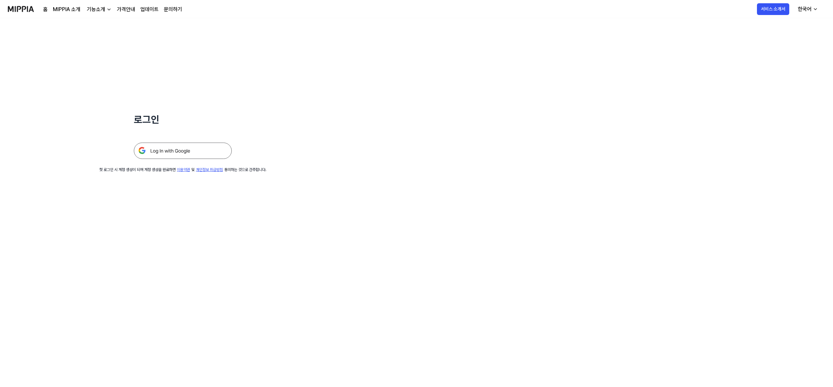
click at [179, 150] on img at bounding box center [183, 151] width 98 height 16
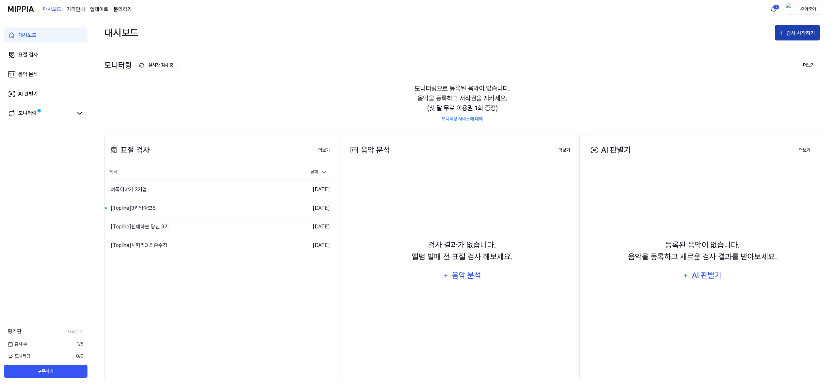
click at [800, 35] on div "검사 시작하기" at bounding box center [801, 33] width 30 height 8
click at [775, 54] on div "표절 검사" at bounding box center [785, 53] width 57 height 8
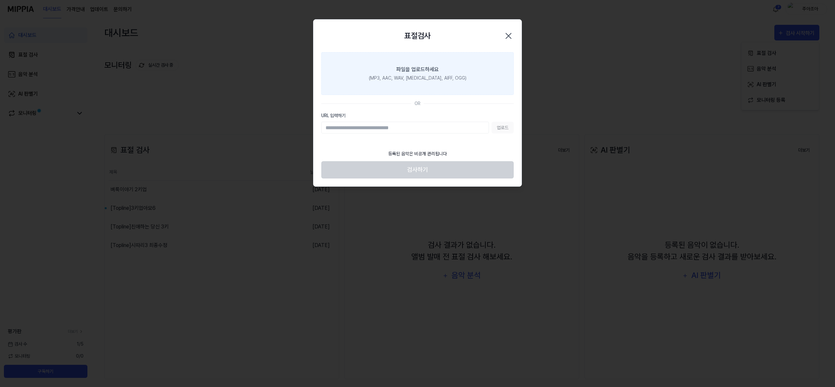
click at [427, 72] on div "파일을 업로드하세요" at bounding box center [417, 70] width 42 height 8
click at [0, 0] on input "파일을 업로드하세요 (MP3, AAC, WAV, [MEDICAL_DATA], AIFF, OGG)" at bounding box center [0, 0] width 0 height 0
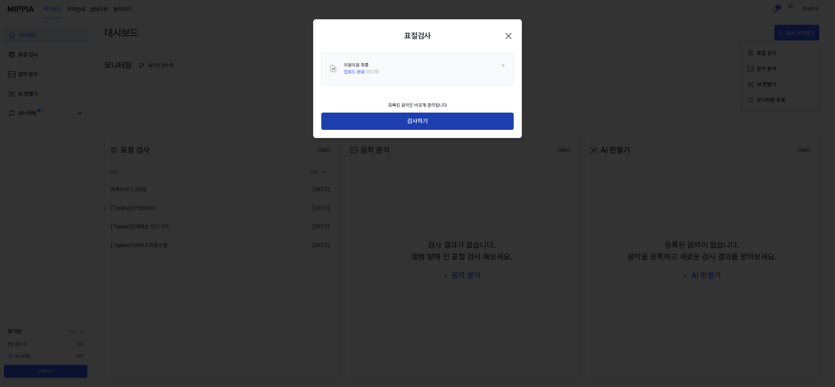
click at [429, 120] on button "검사하기" at bounding box center [417, 121] width 192 height 17
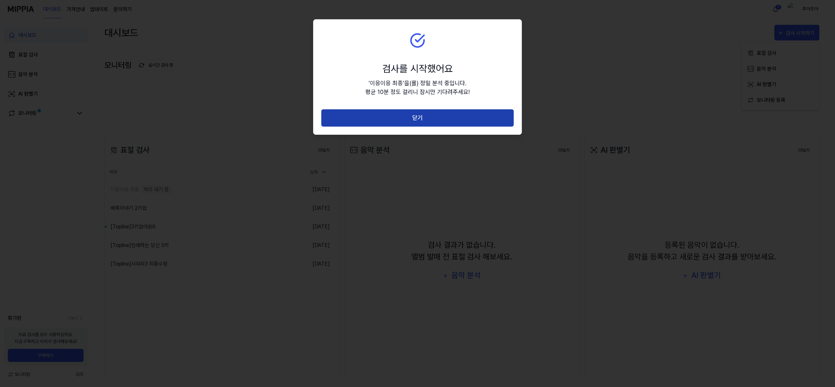
click at [477, 118] on button "닫기" at bounding box center [417, 117] width 192 height 17
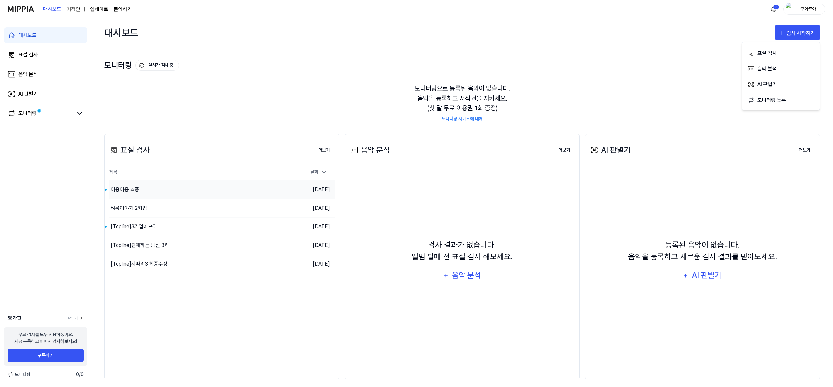
click at [142, 190] on div "이응이응 최종" at bounding box center [194, 189] width 170 height 18
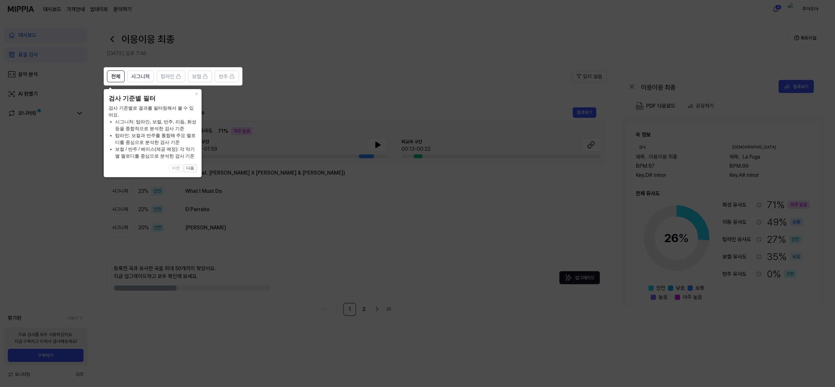
click at [259, 178] on icon at bounding box center [417, 193] width 835 height 387
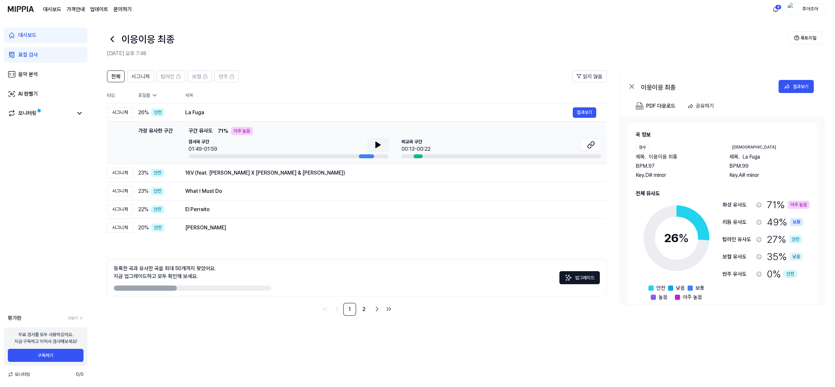
click at [368, 147] on button at bounding box center [378, 144] width 21 height 13
click at [368, 146] on button at bounding box center [378, 144] width 21 height 13
click at [378, 144] on icon at bounding box center [378, 145] width 5 height 6
click at [379, 144] on icon at bounding box center [379, 144] width 1 height 5
click at [577, 112] on button "결과보기" at bounding box center [584, 112] width 23 height 10
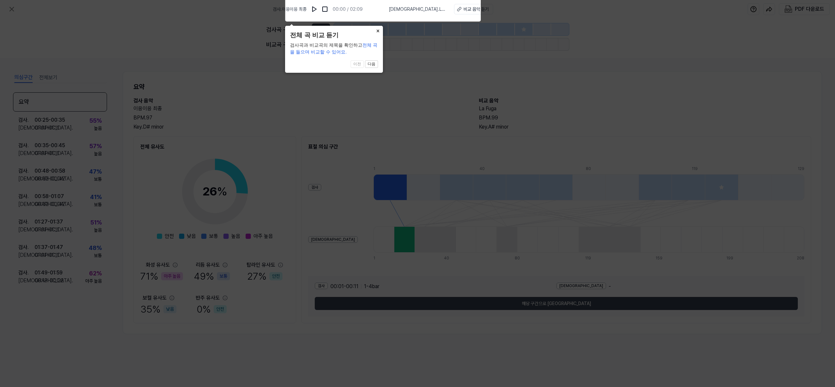
click at [516, 90] on icon at bounding box center [417, 192] width 835 height 390
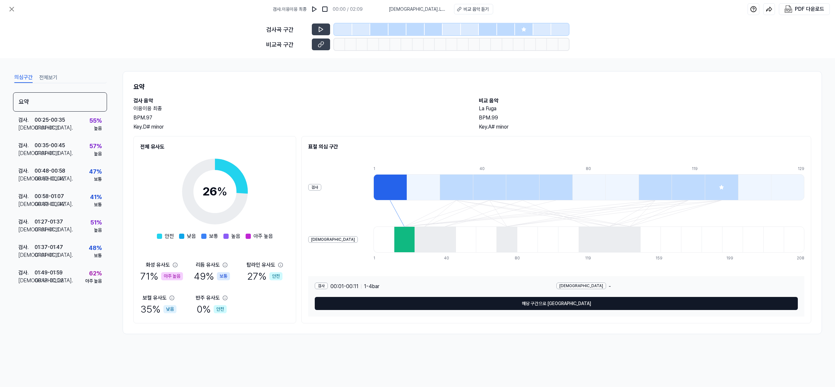
click at [529, 301] on button "해당 구간으로 [GEOGRAPHIC_DATA]" at bounding box center [556, 303] width 483 height 13
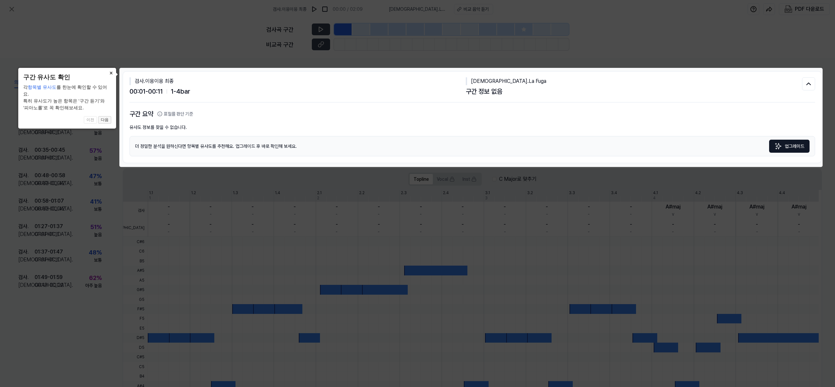
click at [107, 116] on button "다음" at bounding box center [104, 120] width 13 height 8
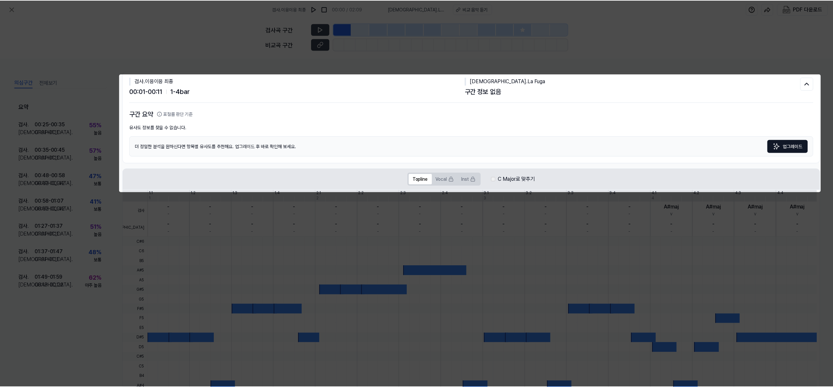
scroll to position [46, 0]
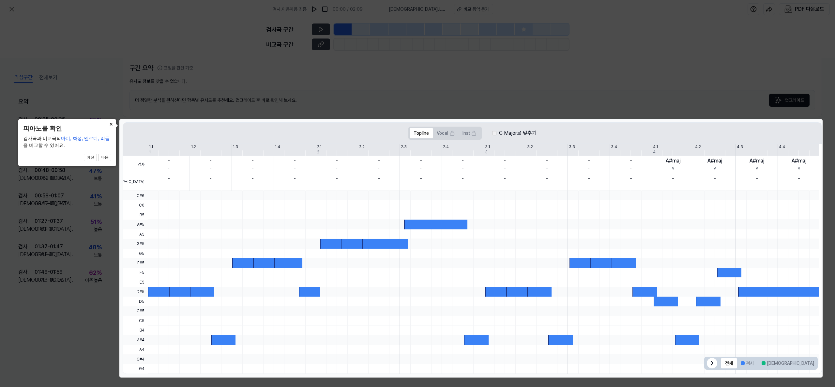
click at [111, 125] on button "×" at bounding box center [111, 123] width 10 height 9
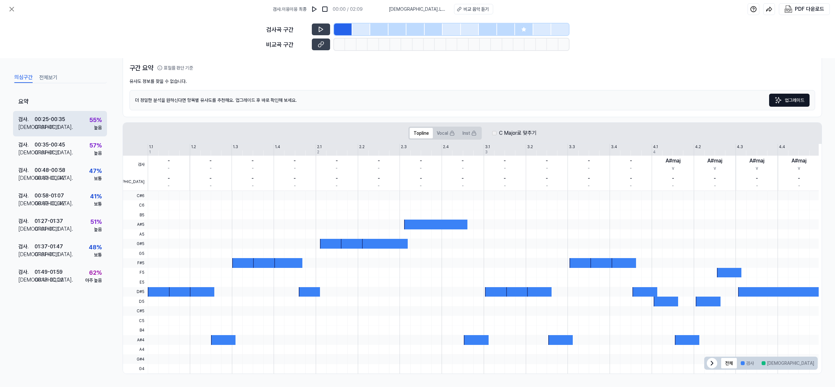
click at [72, 125] on div "검사 . 00:25 - 00:35 비교 . 01:01 - 01:11 55 % 높음" at bounding box center [60, 123] width 94 height 25
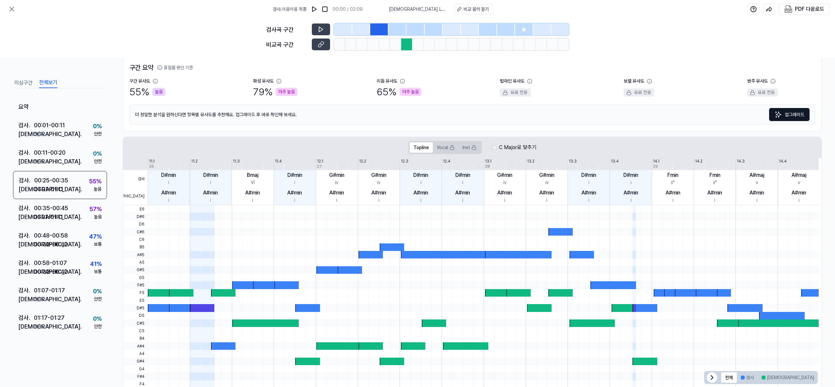
click at [44, 82] on button "전체보기" at bounding box center [48, 83] width 18 height 10
click at [69, 179] on div "검사 . 00:25 - 00:35 비교 . 01:01 - 01:11 55 % 높음" at bounding box center [60, 185] width 94 height 28
click at [277, 81] on icon at bounding box center [279, 81] width 4 height 4
click at [277, 81] on icon at bounding box center [278, 81] width 5 height 5
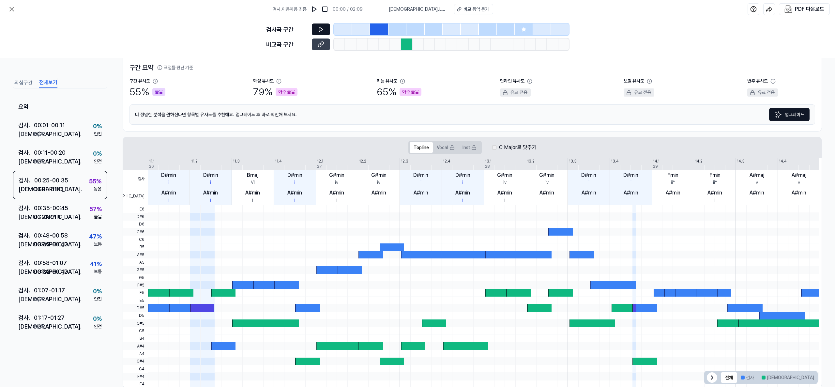
click at [318, 29] on icon at bounding box center [321, 29] width 7 height 7
click at [324, 29] on icon at bounding box center [321, 29] width 7 height 7
click at [377, 27] on div at bounding box center [379, 29] width 18 height 12
click at [454, 9] on button "비교 음악 듣기" at bounding box center [473, 9] width 39 height 10
click at [411, 42] on div at bounding box center [406, 44] width 11 height 12
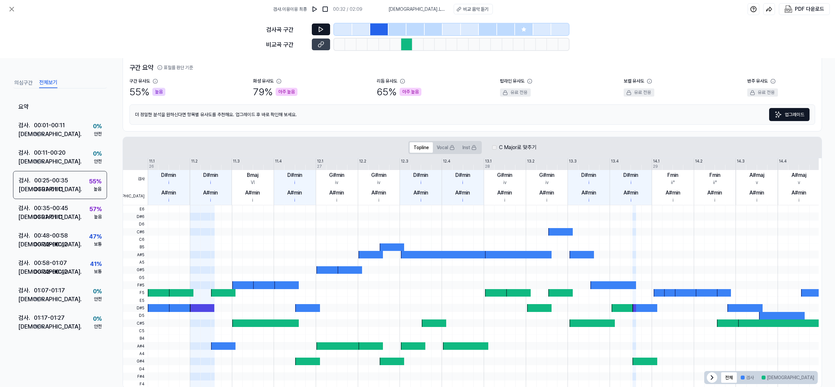
click at [405, 43] on div at bounding box center [406, 44] width 11 height 12
click at [320, 41] on icon at bounding box center [321, 44] width 7 height 7
click at [319, 32] on icon at bounding box center [321, 29] width 7 height 7
click at [12, 9] on icon at bounding box center [12, 9] width 8 height 8
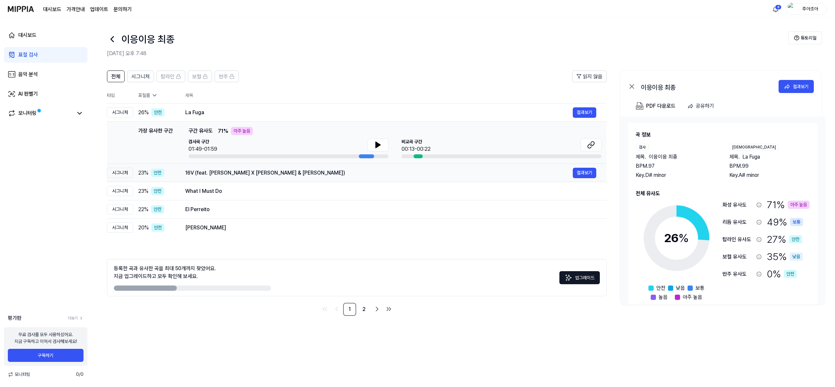
click at [278, 175] on div "16V (feat. [PERSON_NAME] X [PERSON_NAME] & [PERSON_NAME])" at bounding box center [379, 173] width 388 height 8
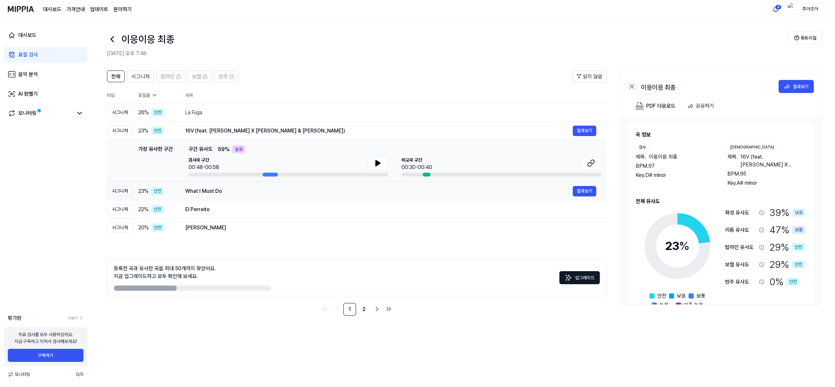
click at [292, 187] on div "What I Must Do" at bounding box center [379, 191] width 388 height 8
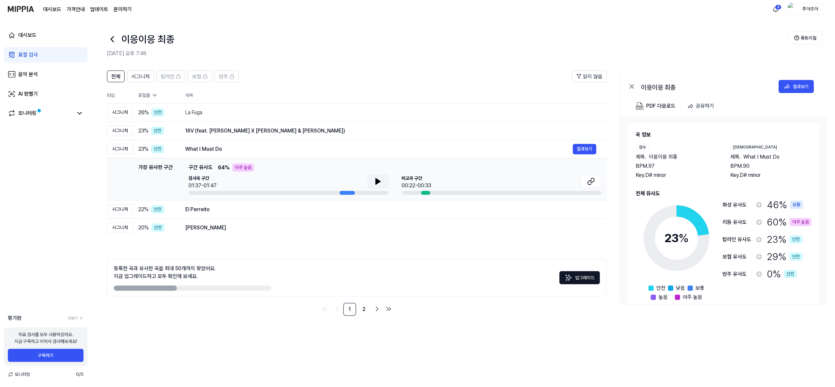
click at [371, 184] on button at bounding box center [378, 181] width 21 height 13
click at [380, 180] on icon at bounding box center [379, 181] width 1 height 5
click at [592, 184] on icon at bounding box center [591, 181] width 8 height 8
click at [341, 134] on div "16V (feat. [PERSON_NAME] X [PERSON_NAME] & Volcano) 결과보기" at bounding box center [390, 131] width 411 height 10
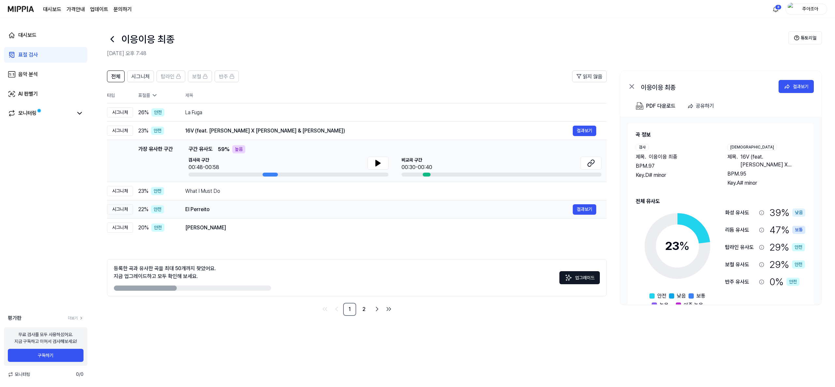
click at [317, 212] on div "El Perreito" at bounding box center [379, 210] width 388 height 8
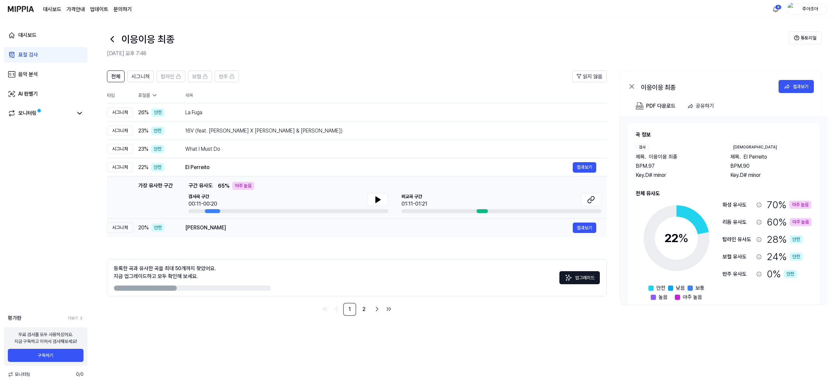
click at [315, 231] on div "[PERSON_NAME]" at bounding box center [379, 228] width 388 height 8
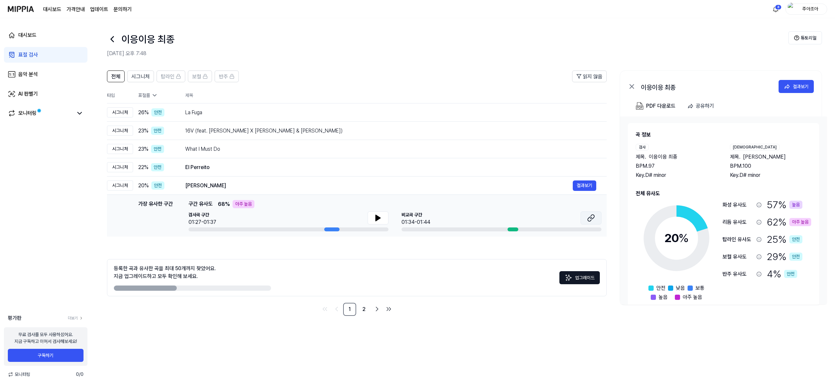
click at [589, 217] on icon at bounding box center [591, 218] width 8 height 8
click at [26, 8] on img at bounding box center [21, 9] width 26 height 18
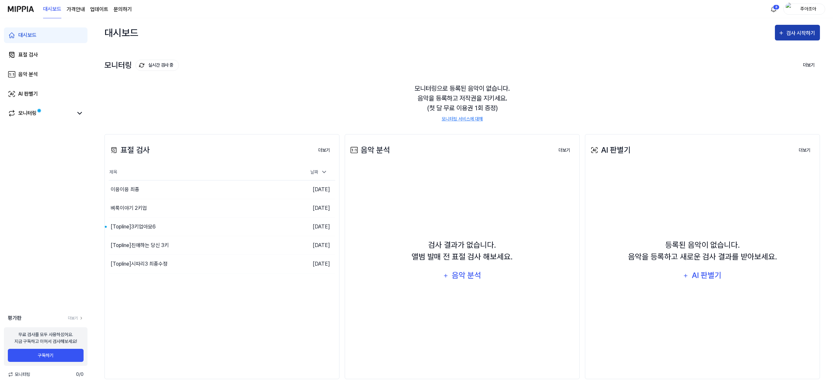
click at [801, 35] on div "검사 시작하기" at bounding box center [801, 33] width 30 height 8
click at [780, 48] on button "표절 검사" at bounding box center [780, 53] width 72 height 16
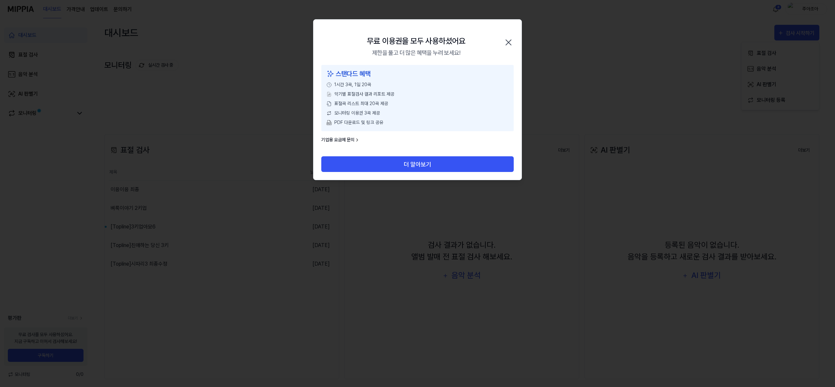
click at [512, 38] on icon "button" at bounding box center [508, 42] width 10 height 10
